Goal: Use online tool/utility: Utilize a website feature to perform a specific function

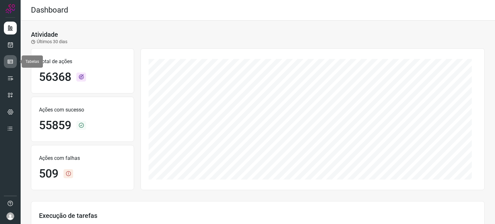
click at [13, 58] on link at bounding box center [10, 61] width 13 height 13
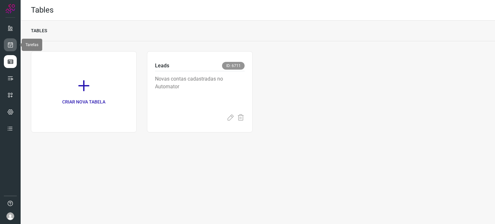
click at [10, 38] on link at bounding box center [10, 44] width 13 height 13
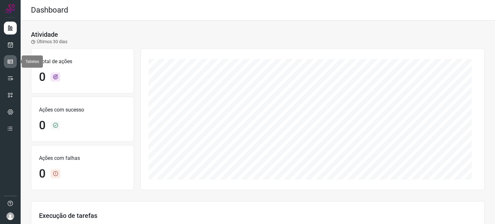
click at [12, 60] on icon at bounding box center [10, 61] width 6 height 6
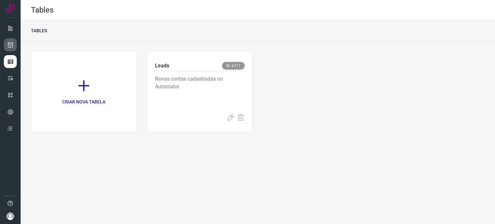
click at [15, 43] on link at bounding box center [10, 44] width 13 height 13
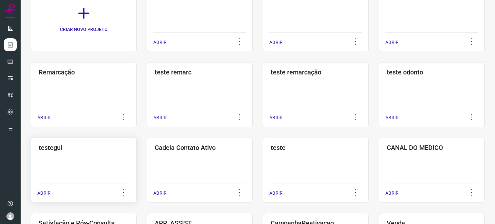
scroll to position [129, 0]
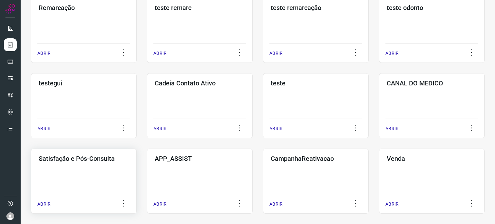
click at [93, 164] on div "Satisfação e Pós-Consulta ABRIR" at bounding box center [84, 181] width 106 height 65
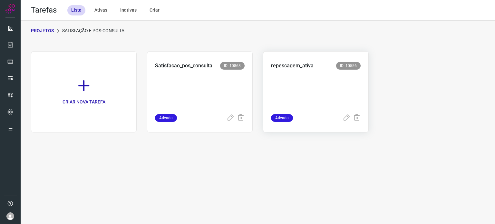
click at [297, 88] on p at bounding box center [316, 91] width 90 height 32
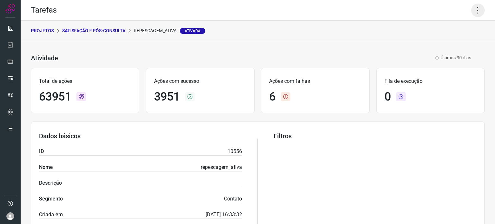
click at [474, 8] on icon at bounding box center [478, 11] width 14 height 14
click at [444, 39] on li "Executar" at bounding box center [450, 42] width 59 height 10
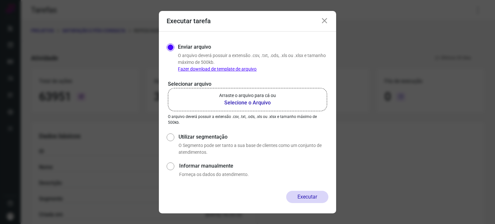
click at [259, 95] on p "Arraste o arquivo para cá ou" at bounding box center [247, 95] width 57 height 7
click at [0, 0] on input "Arraste o arquivo para cá ou Selecione o Arquivo" at bounding box center [0, 0] width 0 height 0
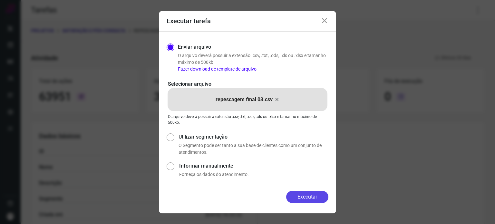
click at [308, 198] on button "Executar" at bounding box center [307, 197] width 42 height 12
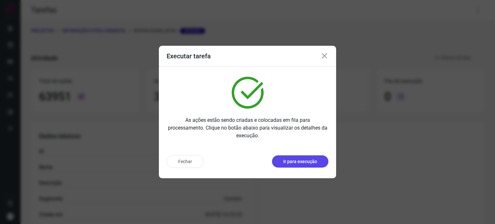
click at [302, 161] on p "Ir para execução" at bounding box center [300, 161] width 34 height 7
